Goal: Task Accomplishment & Management: Manage account settings

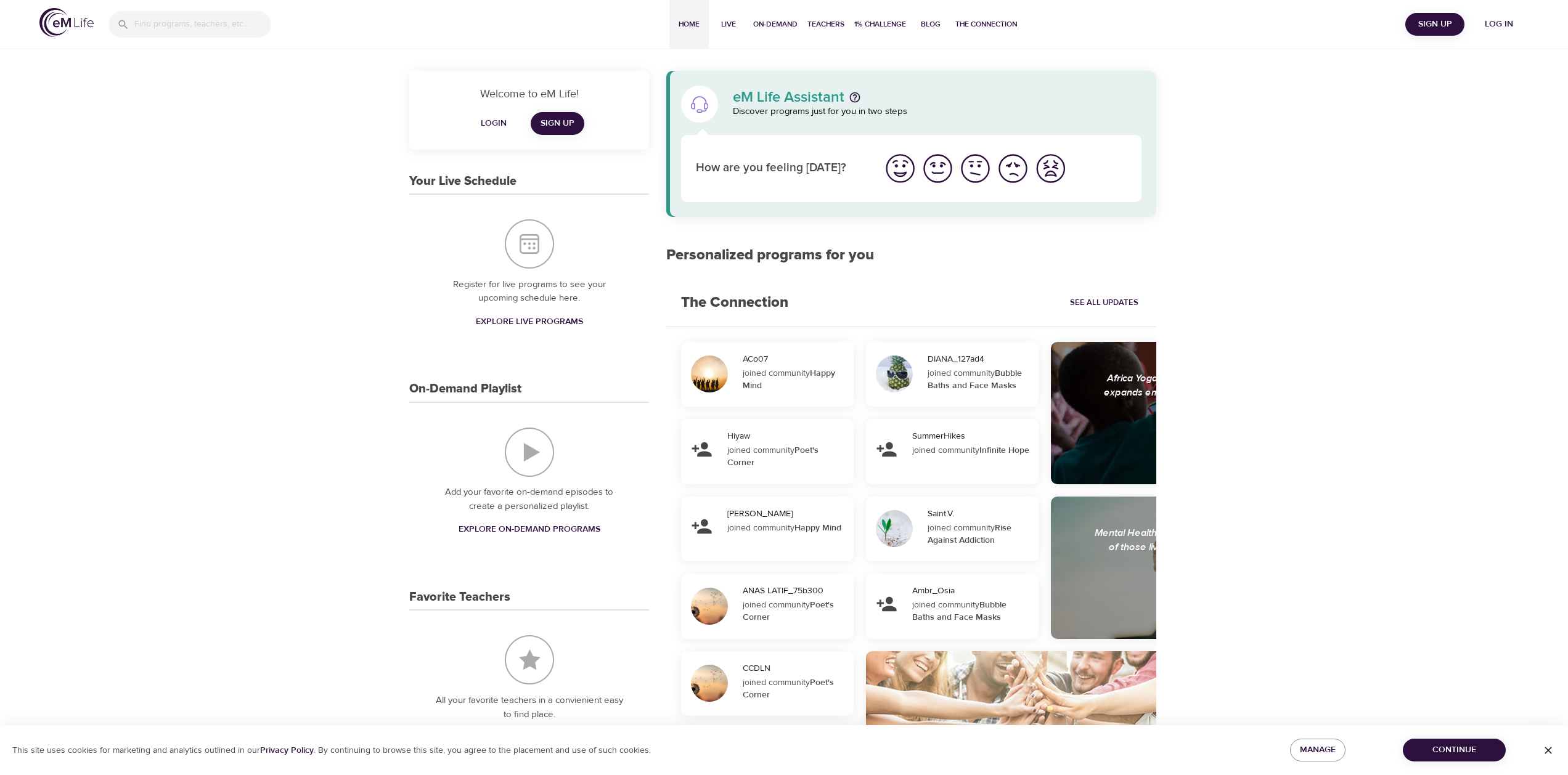
click at [1498, 28] on span "Log in" at bounding box center [1499, 25] width 49 height 15
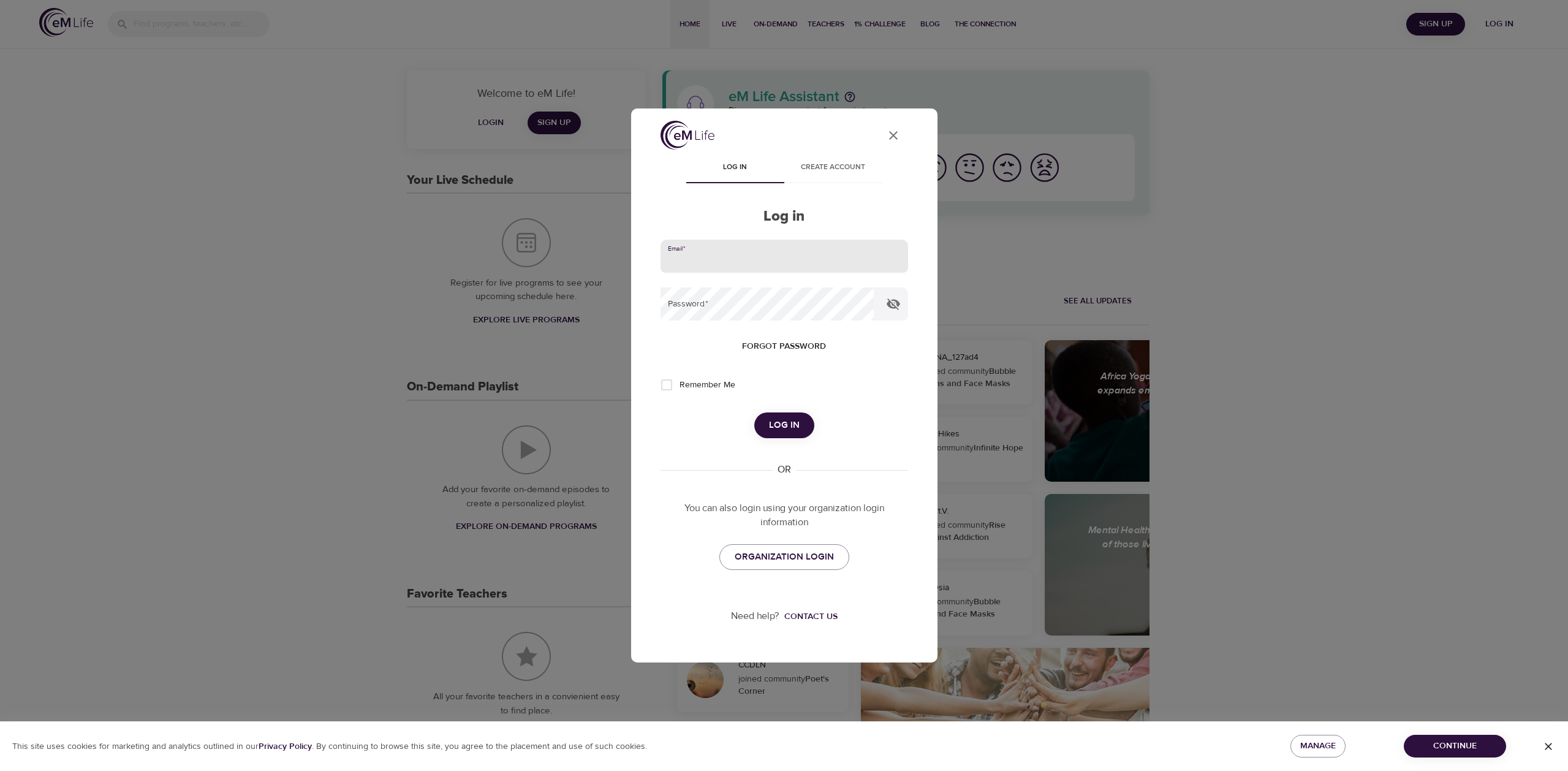
click at [795, 252] on input "email" at bounding box center [784, 256] width 247 height 33
click at [751, 265] on input "[PERSON_NAME][EMAIL_ADDRESS][DOMAIN_NAME]" at bounding box center [784, 256] width 247 height 33
type input "[PERSON_NAME][EMAIL_ADDRESS][DOMAIN_NAME]"
click at [714, 376] on label "Remember Me" at bounding box center [694, 384] width 81 height 25
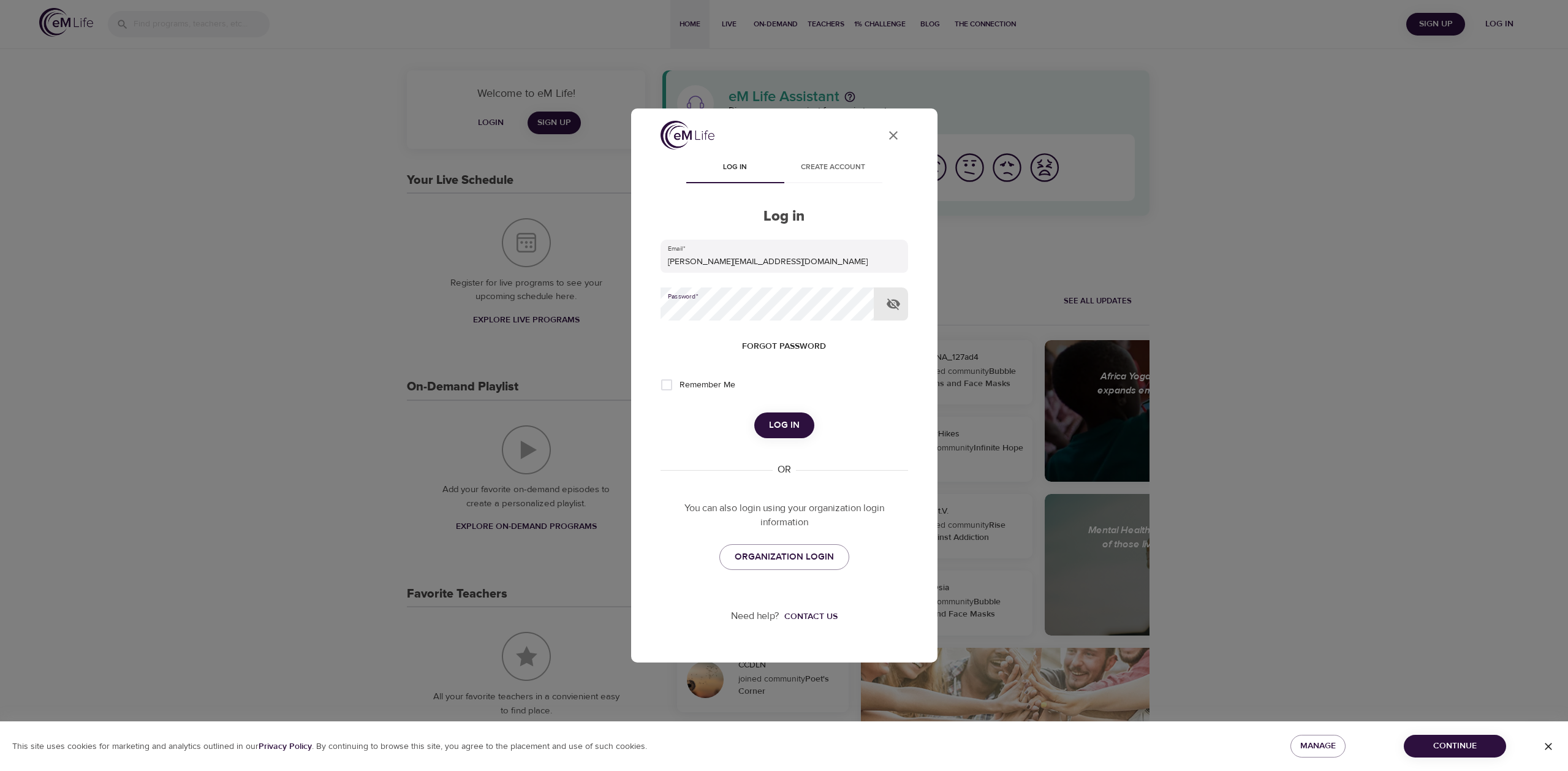
click at [679, 376] on input "Remember Me" at bounding box center [666, 384] width 25 height 25
checkbox input "true"
click at [781, 420] on span "Log in" at bounding box center [784, 425] width 30 height 16
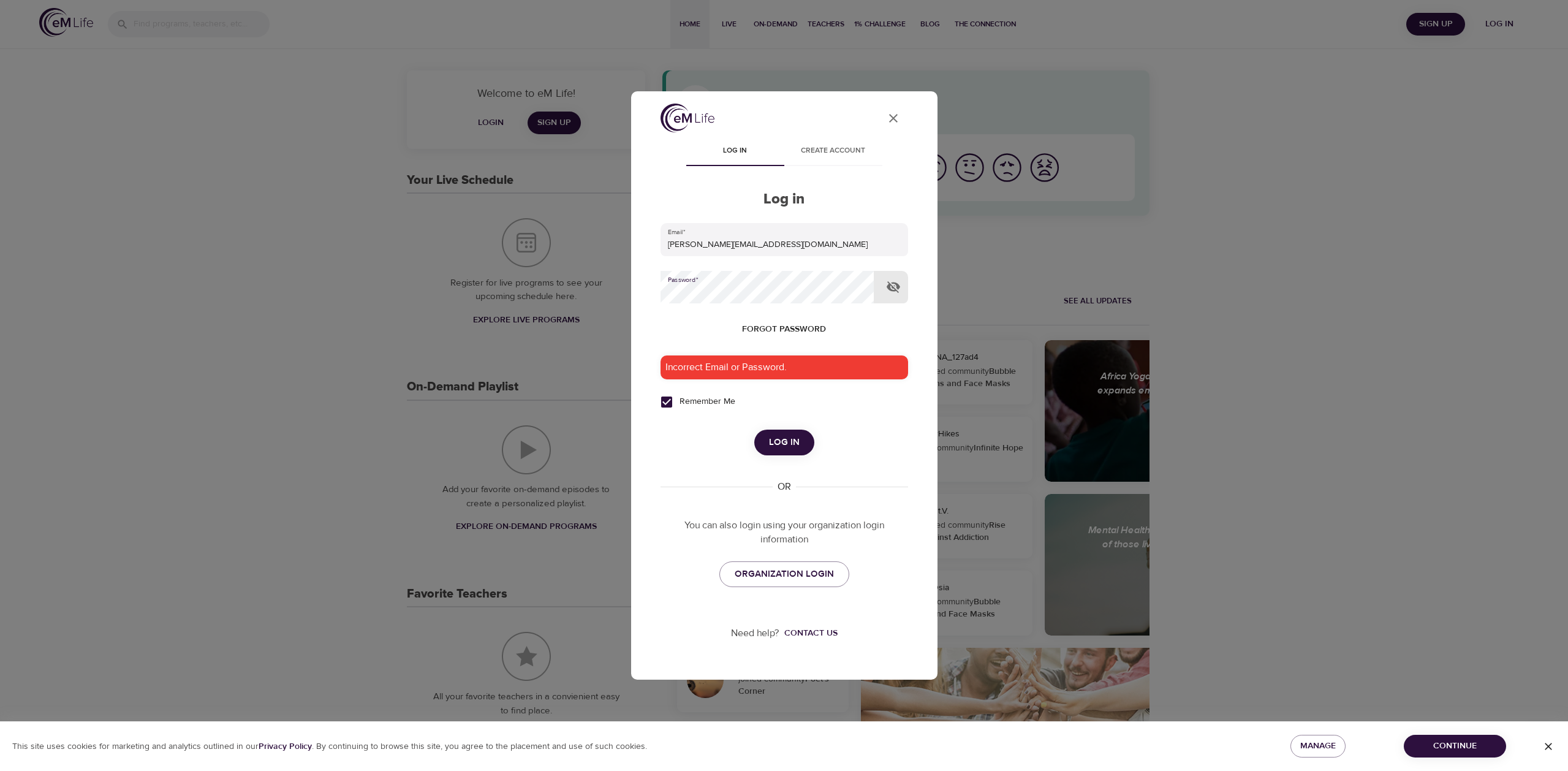
click at [755, 429] on button "Log in" at bounding box center [785, 442] width 60 height 25
click at [895, 118] on icon "User Profile" at bounding box center [893, 119] width 15 height 15
